Goal: Check status: Check status

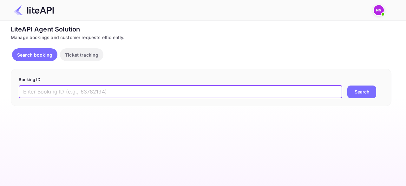
click at [134, 95] on input "text" at bounding box center [181, 91] width 324 height 13
paste input "8951676"
type input "8951676"
click at [347, 85] on button "Search" at bounding box center [361, 91] width 29 height 13
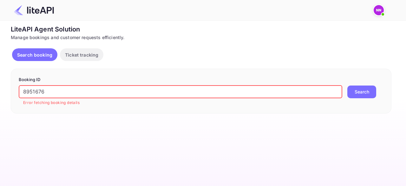
click at [78, 52] on p "Ticket tracking" at bounding box center [81, 54] width 33 height 7
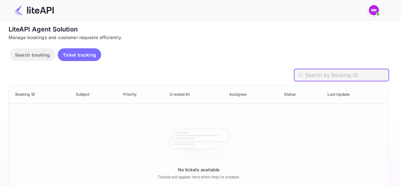
click at [343, 71] on input "text" at bounding box center [347, 75] width 84 height 13
paste input "8951676"
type input "8951676"
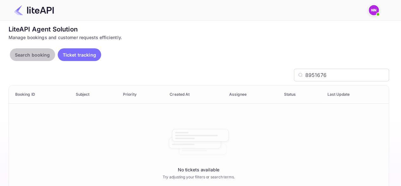
click at [25, 59] on button "Search booking" at bounding box center [32, 54] width 45 height 13
